Goal: Find specific page/section: Find specific page/section

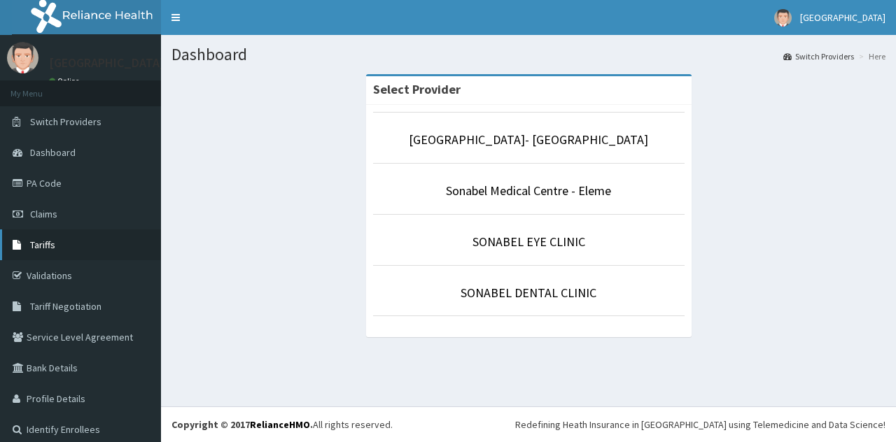
click at [60, 244] on link "Tariffs" at bounding box center [80, 245] width 161 height 31
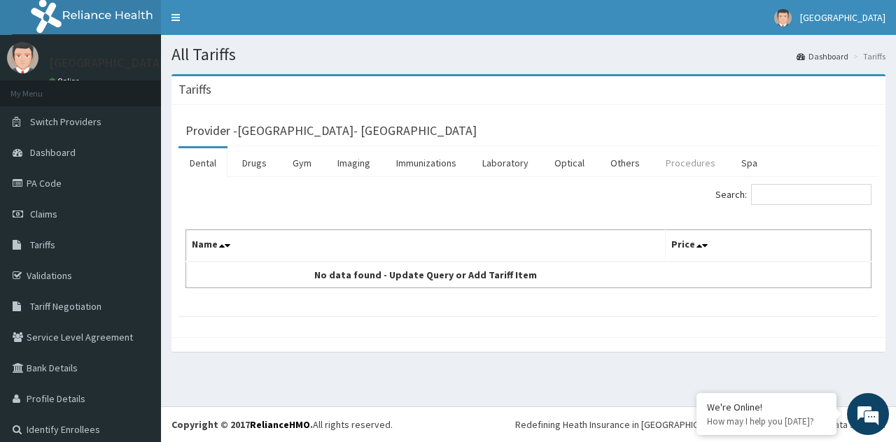
click at [674, 166] on link "Procedures" at bounding box center [690, 162] width 72 height 29
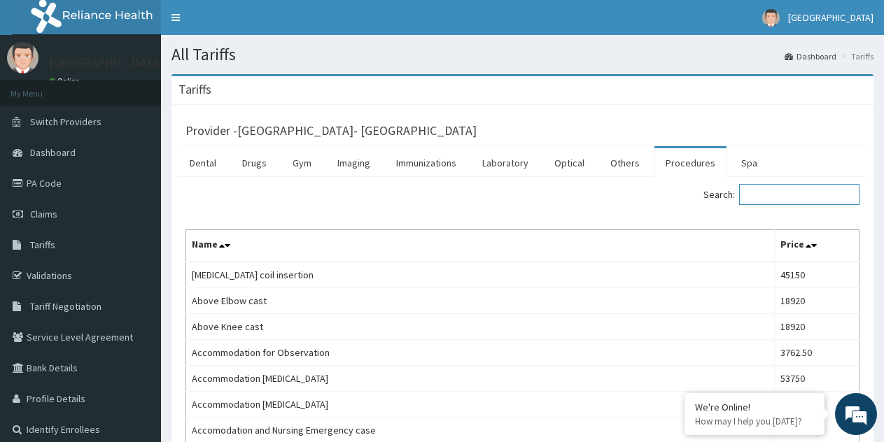
click at [780, 192] on input "Search:" at bounding box center [799, 194] width 120 height 21
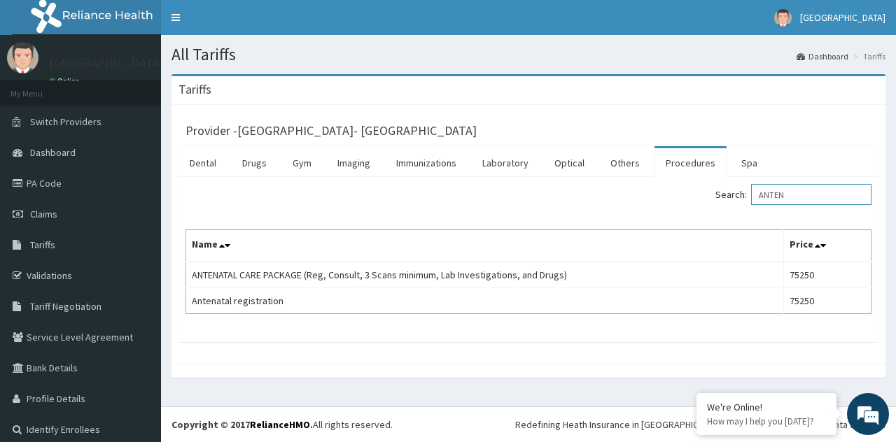
type input "ANTEN"
